Goal: Entertainment & Leisure: Consume media (video, audio)

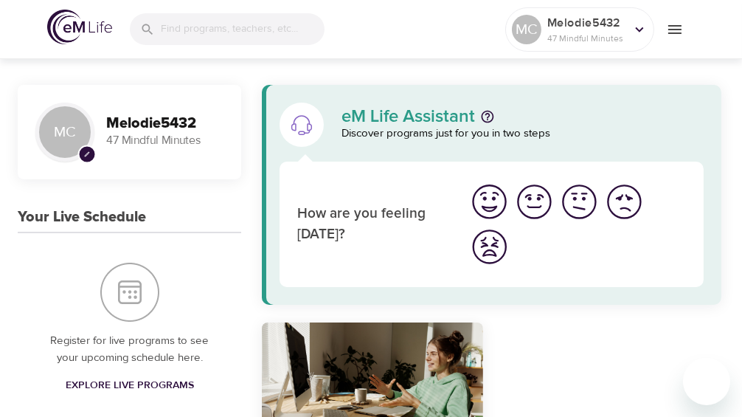
click at [674, 34] on icon "menu" at bounding box center [675, 30] width 18 height 18
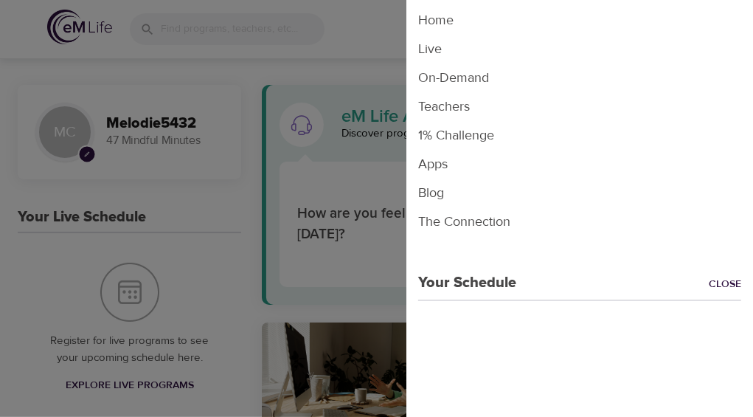
click at [552, 291] on div "Your Schedule Close" at bounding box center [579, 268] width 347 height 52
click at [481, 58] on li "Live" at bounding box center [579, 49] width 347 height 29
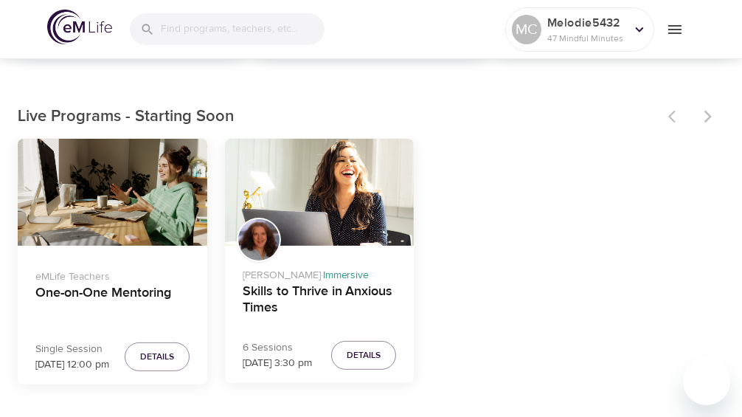
scroll to position [399, 0]
click at [167, 364] on button "Details" at bounding box center [157, 356] width 65 height 29
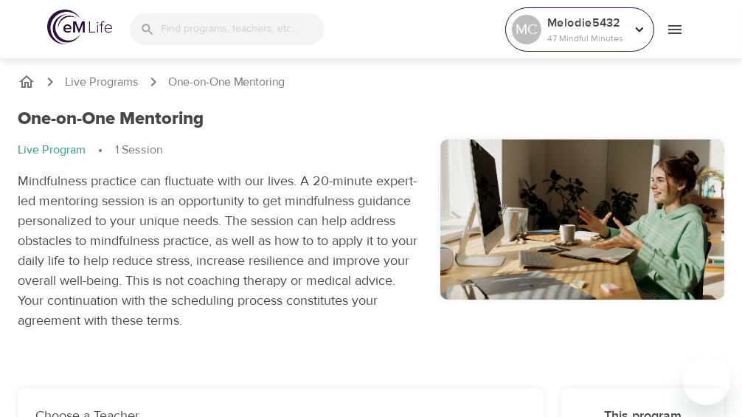
click at [641, 33] on icon at bounding box center [639, 29] width 16 height 16
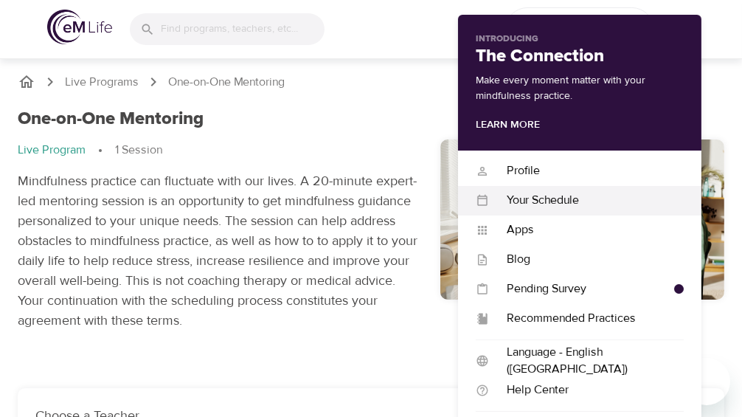
click at [562, 207] on div "Your Schedule" at bounding box center [586, 200] width 195 height 17
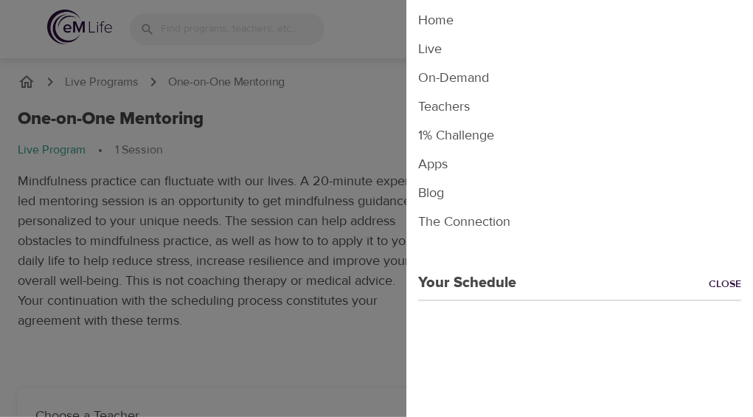
click at [488, 80] on li "On-Demand" at bounding box center [579, 77] width 347 height 29
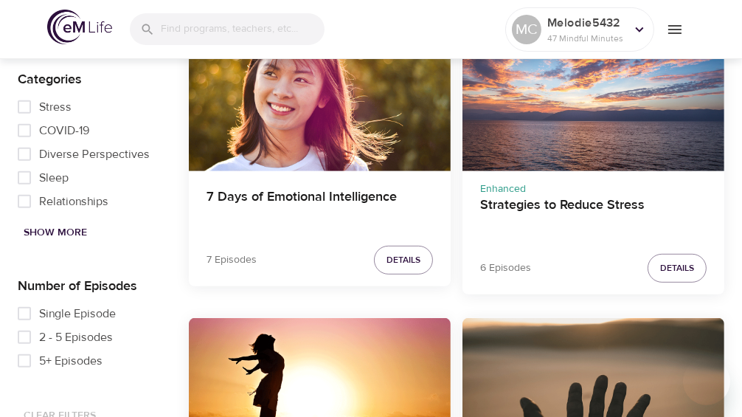
scroll to position [896, 0]
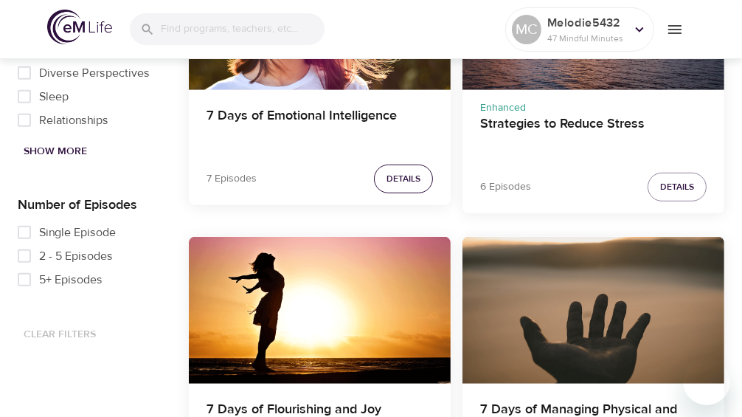
click at [412, 180] on span "Details" at bounding box center [403, 178] width 34 height 15
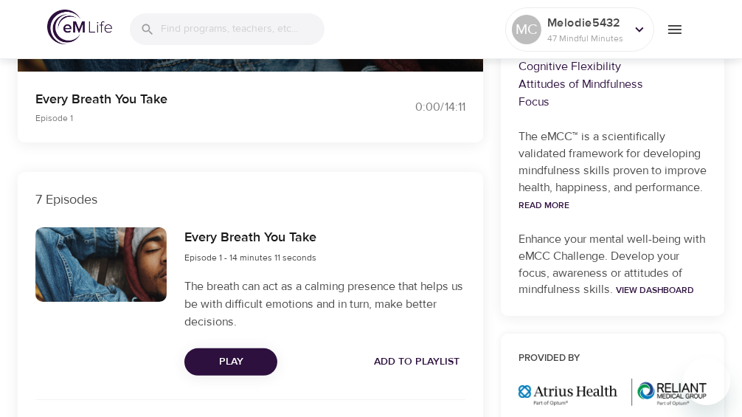
scroll to position [896, 0]
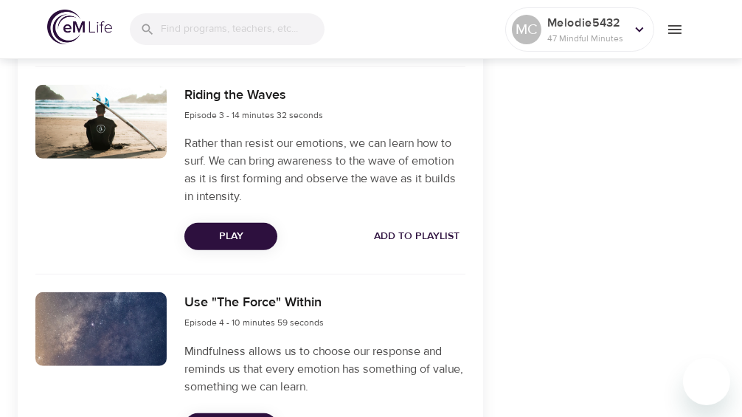
click at [250, 244] on span "Play" at bounding box center [230, 236] width 69 height 18
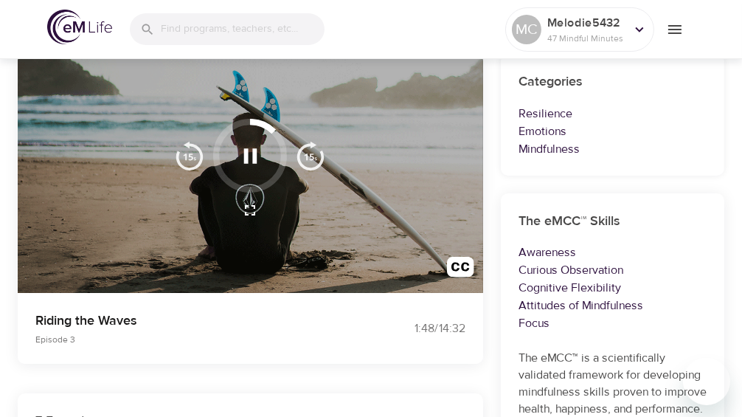
scroll to position [142, 0]
